Goal: Task Accomplishment & Management: Manage account settings

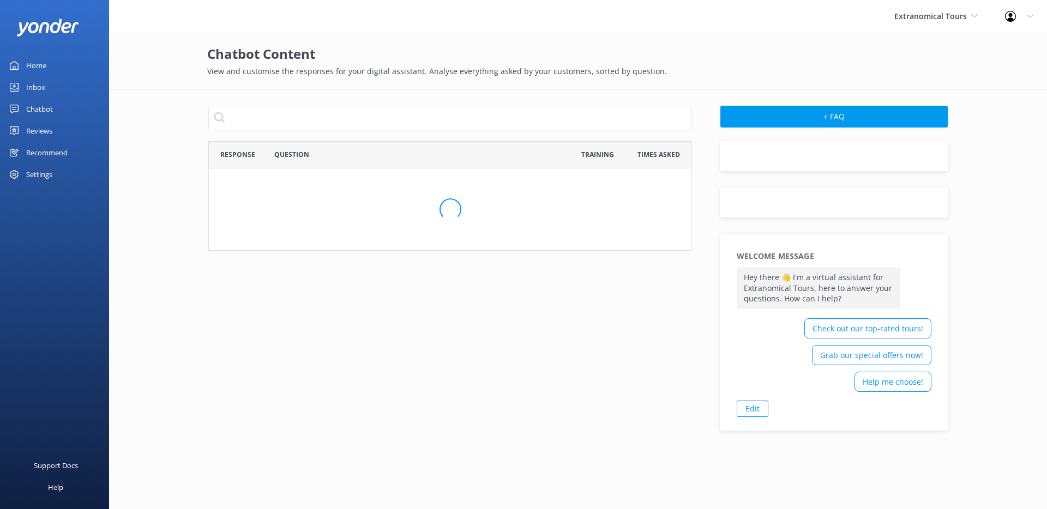
scroll to position [101, 475]
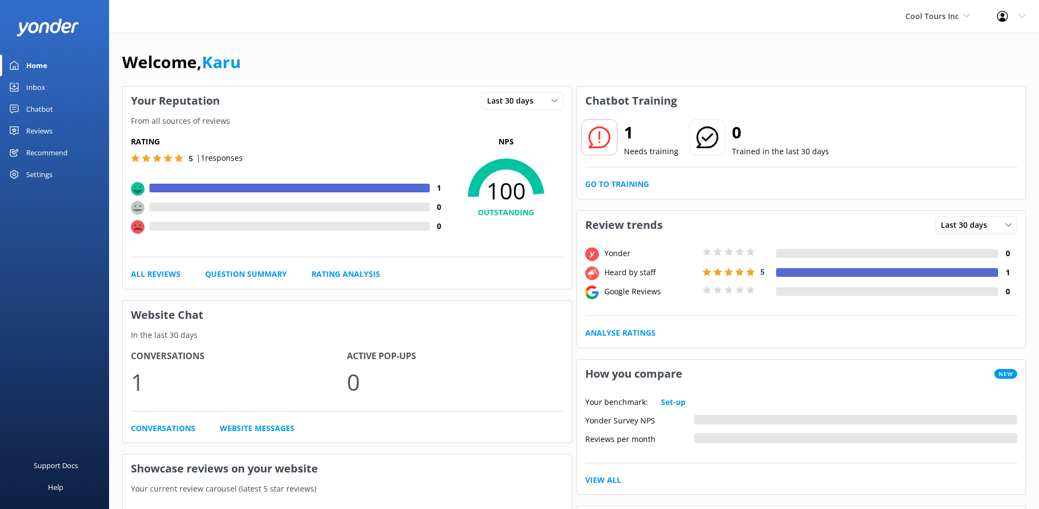
click at [44, 89] on div "Inbox" at bounding box center [35, 87] width 19 height 22
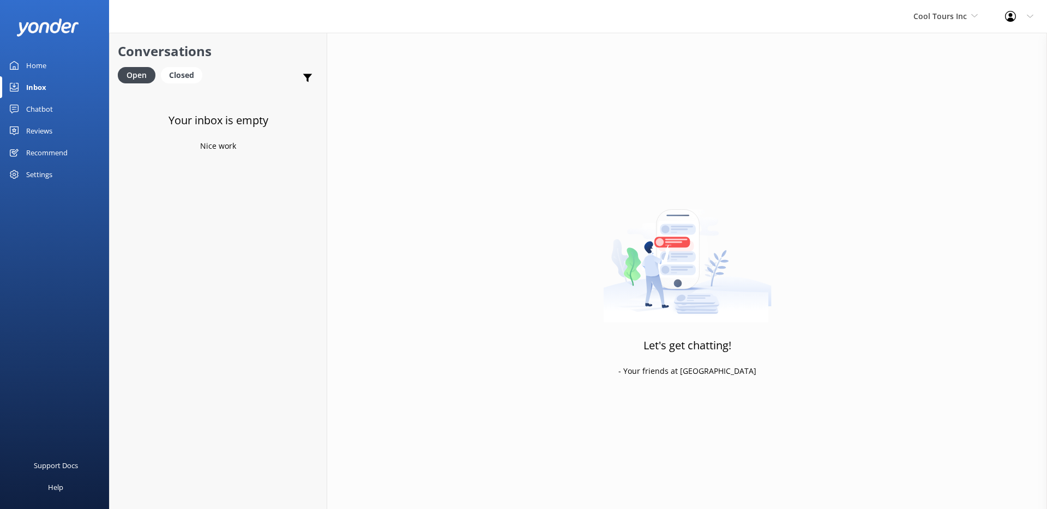
click at [45, 134] on div "Reviews" at bounding box center [39, 131] width 26 height 22
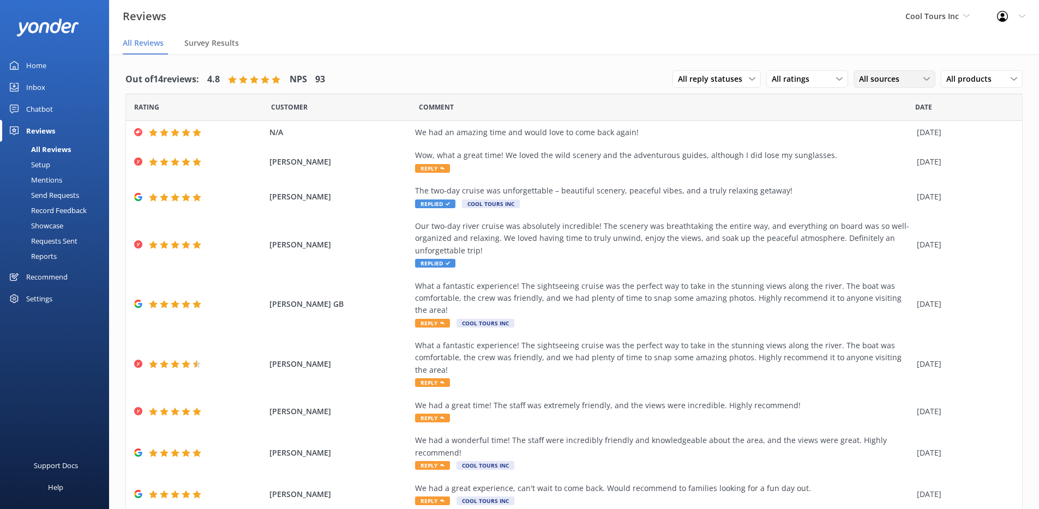
click at [862, 77] on span "All sources" at bounding box center [882, 79] width 47 height 12
click at [878, 168] on div "Google reviews" at bounding box center [901, 167] width 64 height 11
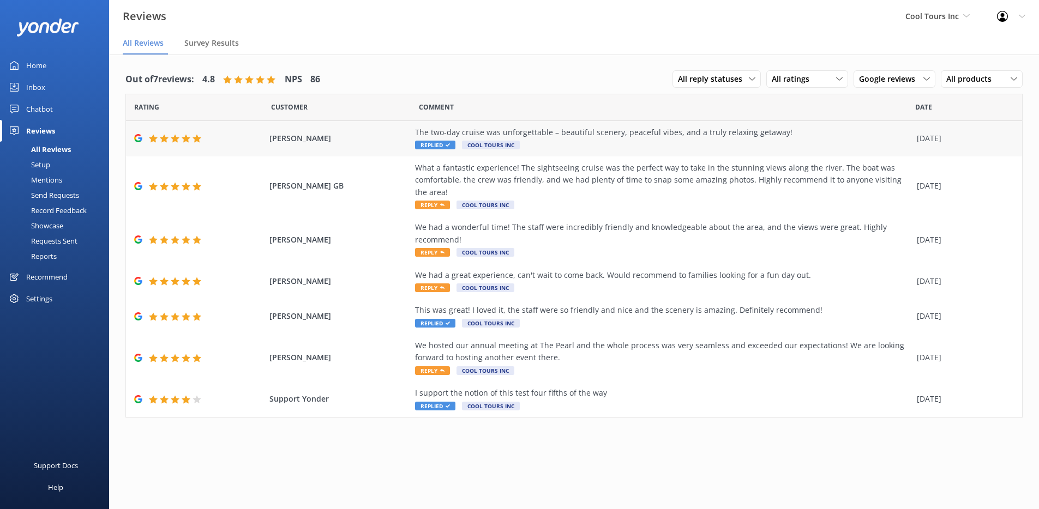
click at [572, 130] on div "The two-day cruise was unforgettable – beautiful scenery, peaceful vibes, and a…" at bounding box center [663, 132] width 496 height 12
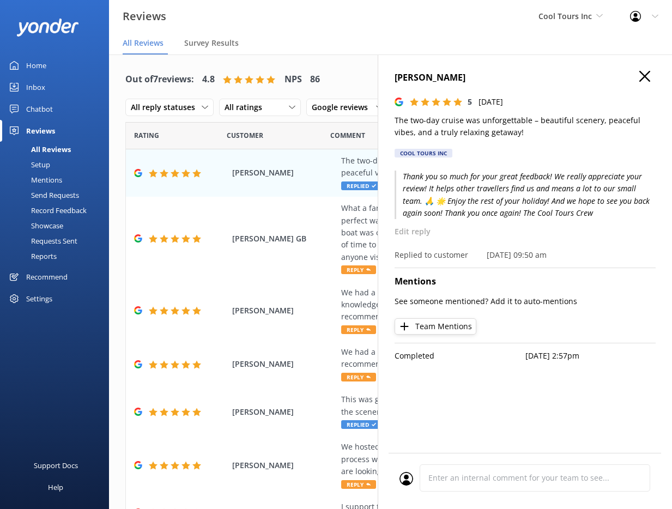
click at [501, 220] on p "Thank you so much for your great feedback! We really appreciate your review! It…" at bounding box center [525, 195] width 261 height 49
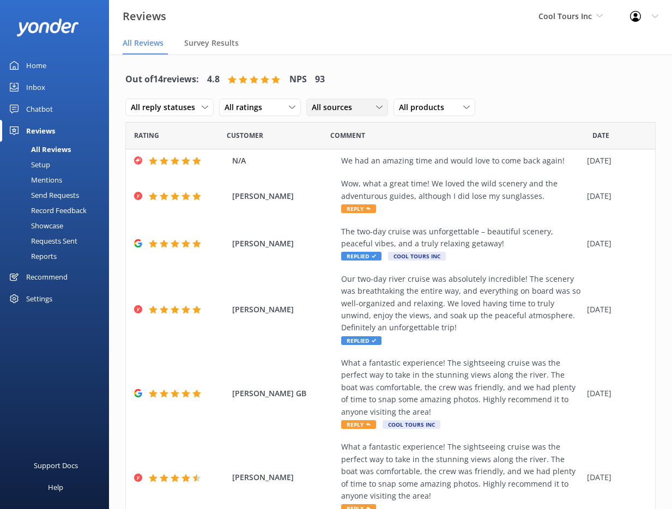
click at [340, 106] on span "All sources" at bounding box center [335, 107] width 47 height 12
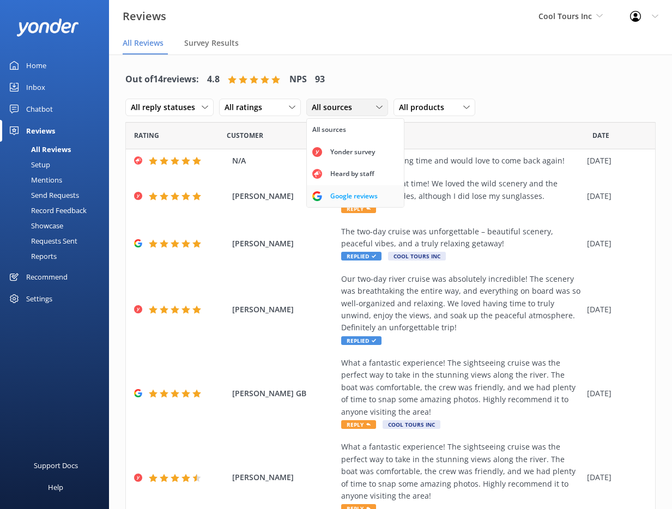
click at [340, 197] on div "Google reviews" at bounding box center [354, 196] width 64 height 11
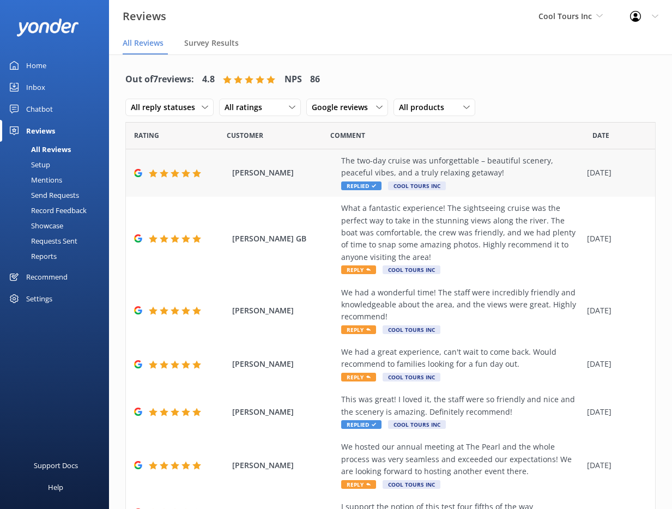
click at [478, 172] on div "The two-day cruise was unforgettable – beautiful scenery, peaceful vibes, and a…" at bounding box center [461, 167] width 240 height 25
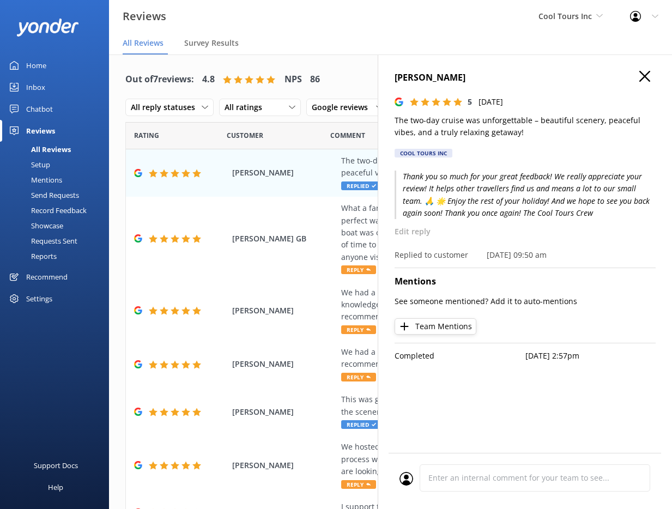
click at [672, 169] on html "Reviews Cool Tours Inc GoSkydive New Zealand Yonder Yonder demo Failed Account …" at bounding box center [336, 254] width 672 height 509
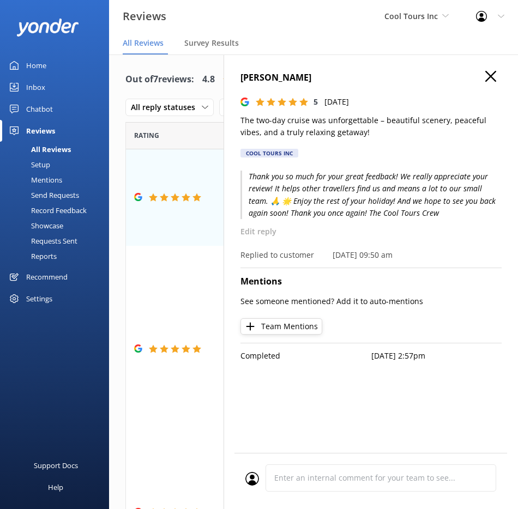
click at [495, 79] on icon "button" at bounding box center [490, 76] width 11 height 11
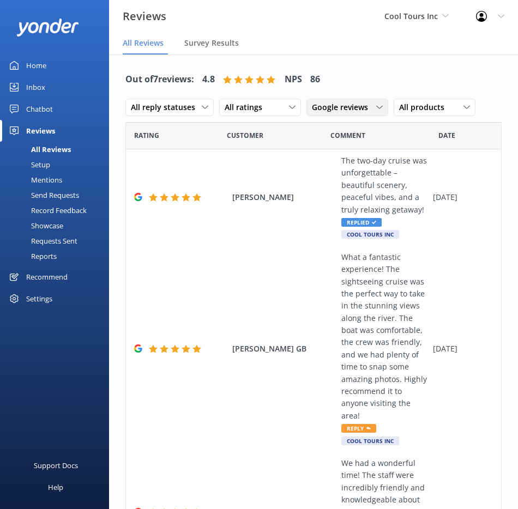
click at [367, 106] on span "Google reviews" at bounding box center [343, 107] width 63 height 12
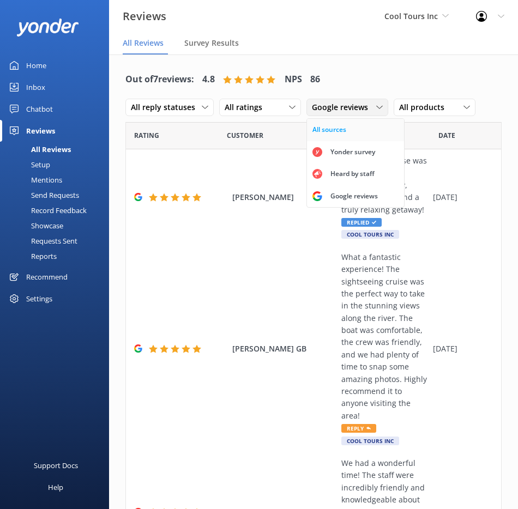
click at [359, 128] on link "All sources" at bounding box center [355, 130] width 97 height 22
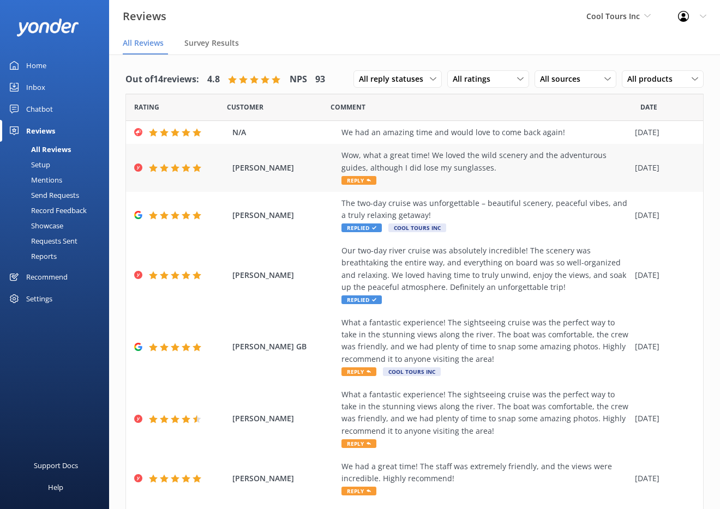
click at [450, 173] on div "Wow, what a great time! We loved the wild scenery and the adventurous guides, a…" at bounding box center [485, 161] width 288 height 25
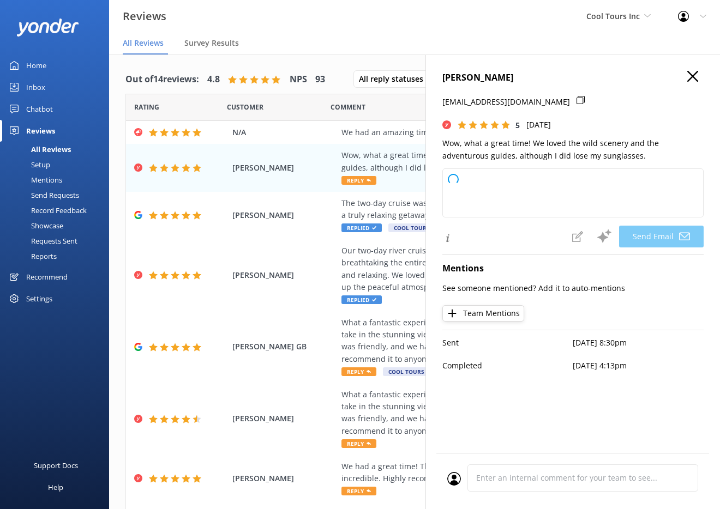
click at [680, 79] on icon "button" at bounding box center [692, 76] width 11 height 11
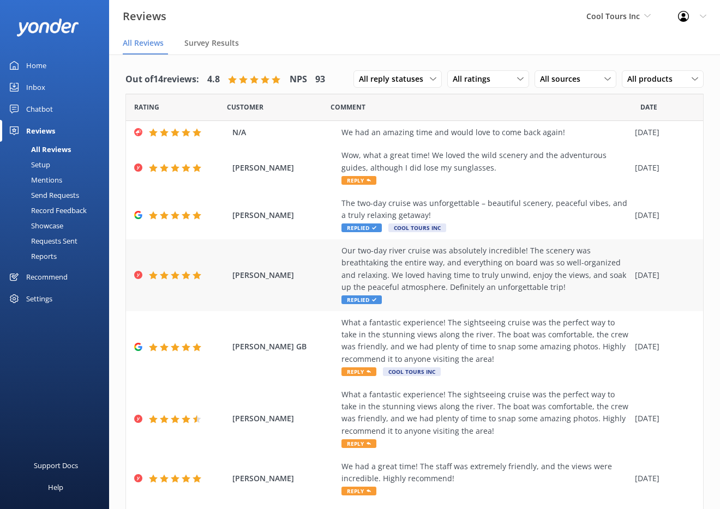
click at [474, 273] on div "Our two-day river cruise was absolutely incredible! The scenery was breathtakin…" at bounding box center [485, 269] width 288 height 49
